Goal: Task Accomplishment & Management: Manage account settings

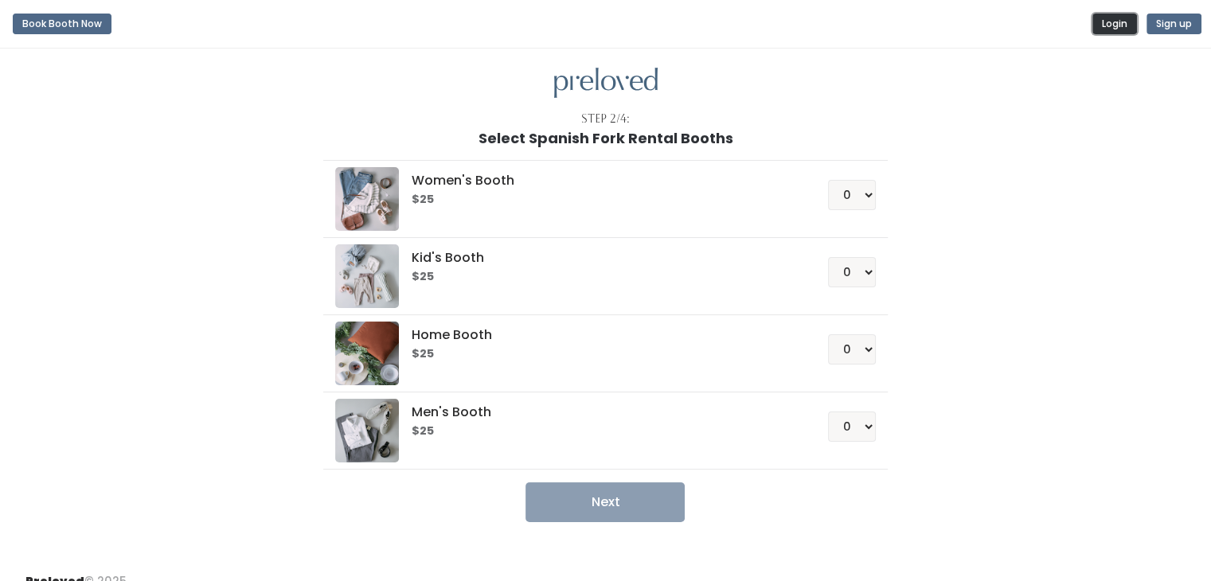
click at [1112, 29] on button "Login" at bounding box center [1114, 24] width 45 height 21
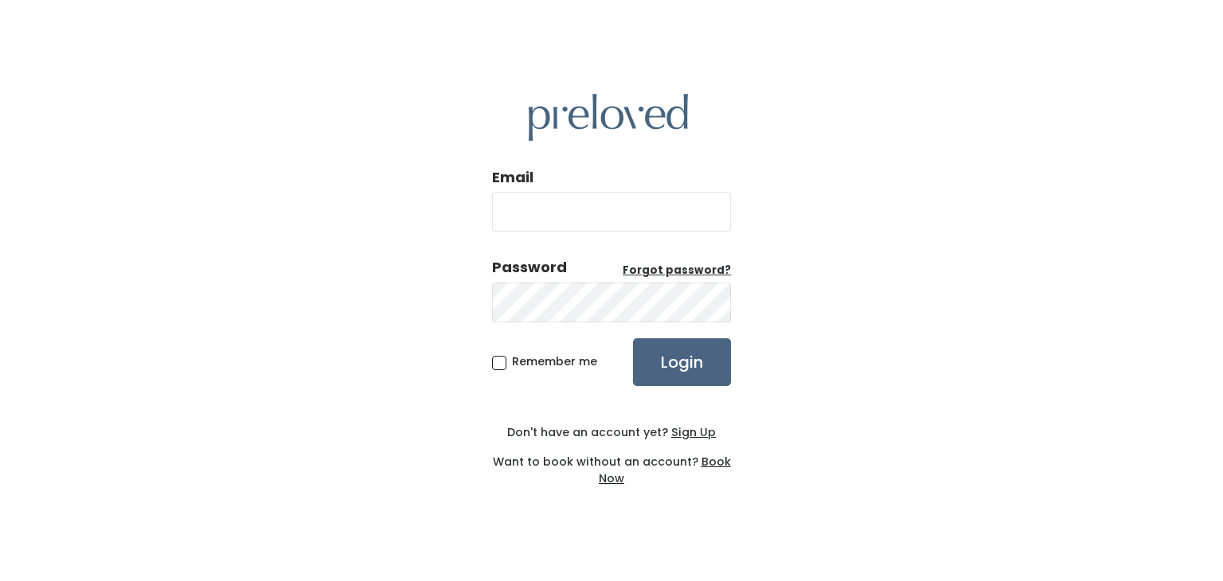
type input "[EMAIL_ADDRESS][DOMAIN_NAME]"
click at [694, 363] on input "Login" at bounding box center [682, 362] width 98 height 48
